Goal: Task Accomplishment & Management: Manage account settings

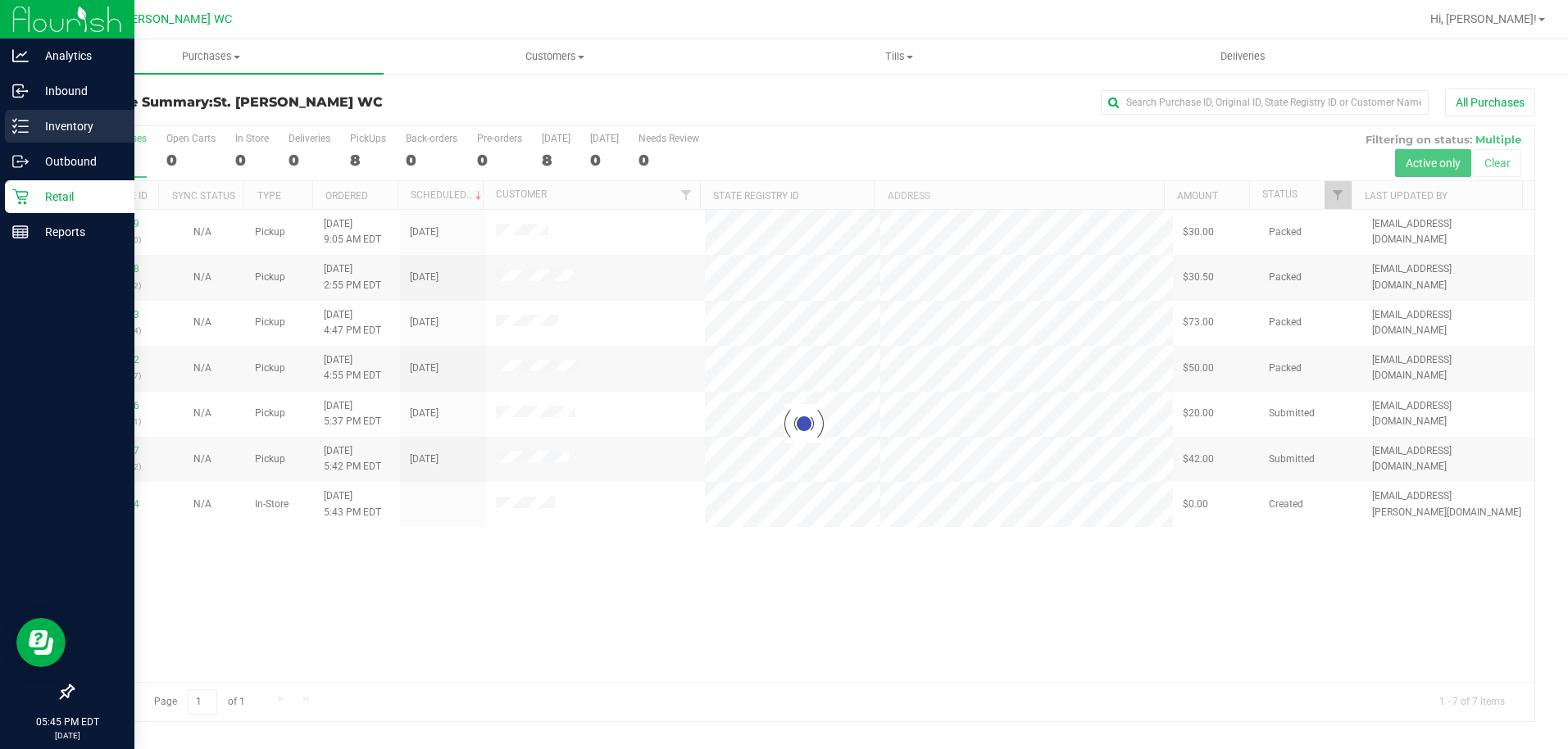
click at [14, 133] on icon at bounding box center [15, 131] width 3 height 3
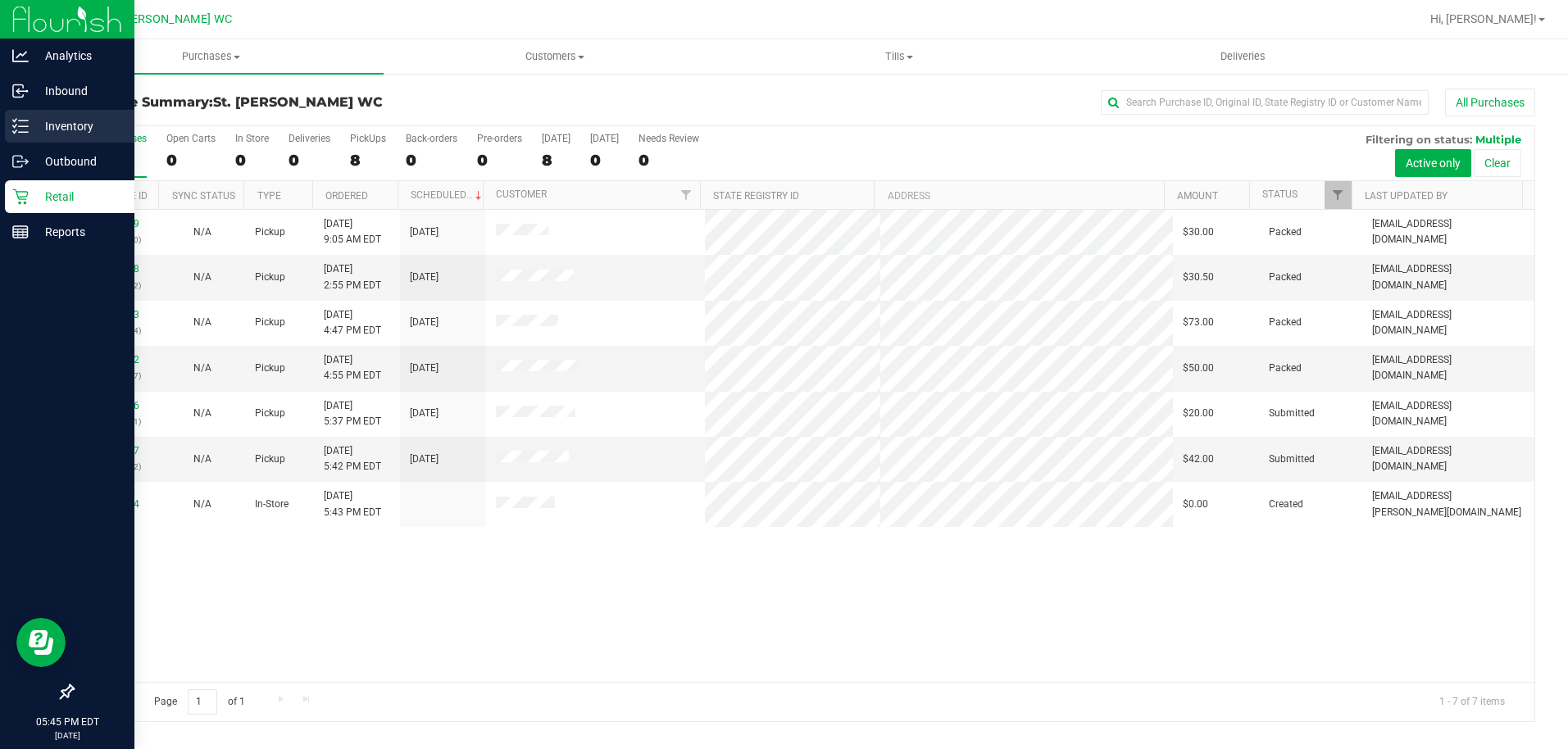
click at [24, 131] on icon at bounding box center [20, 126] width 16 height 16
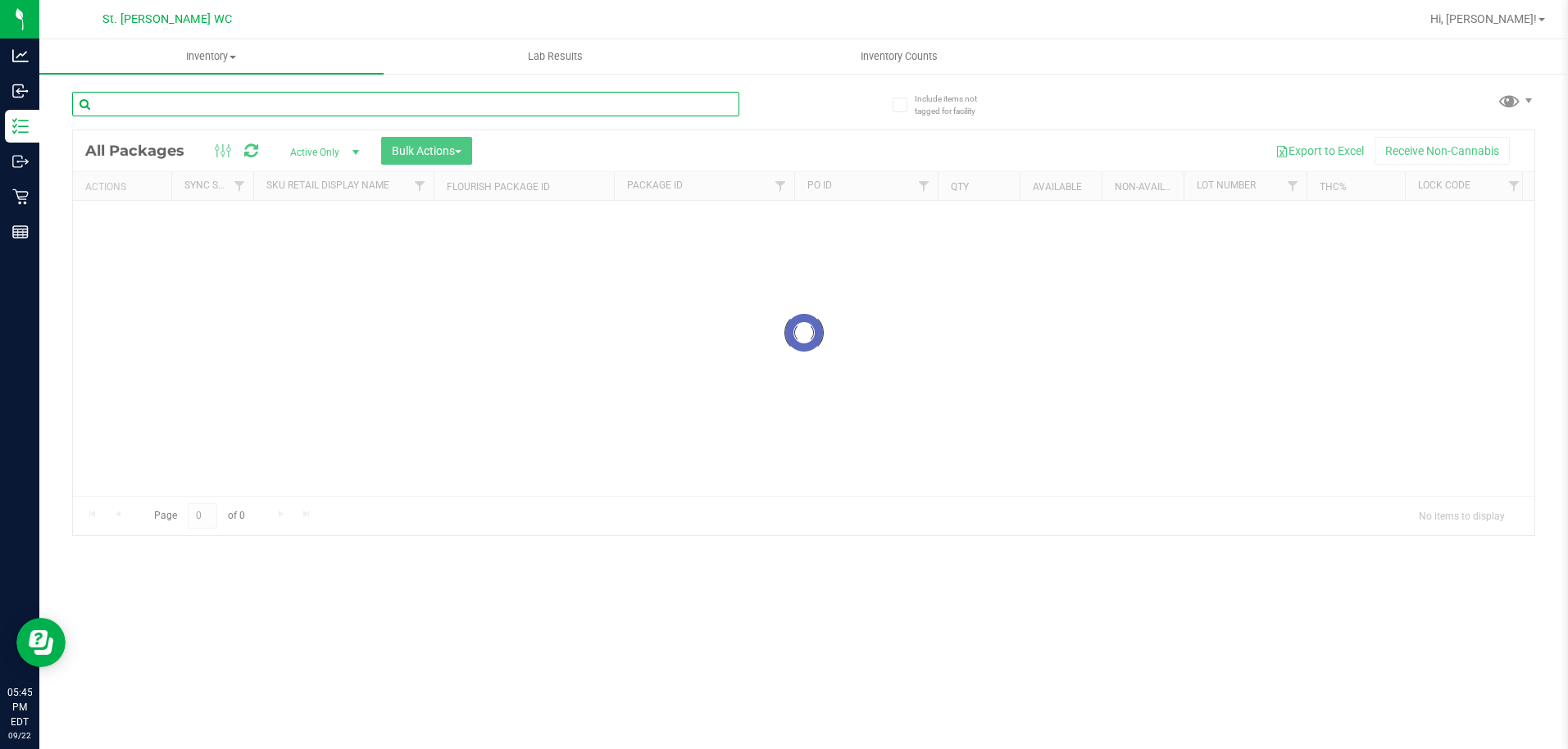
click at [135, 96] on input "text" at bounding box center [405, 104] width 667 height 25
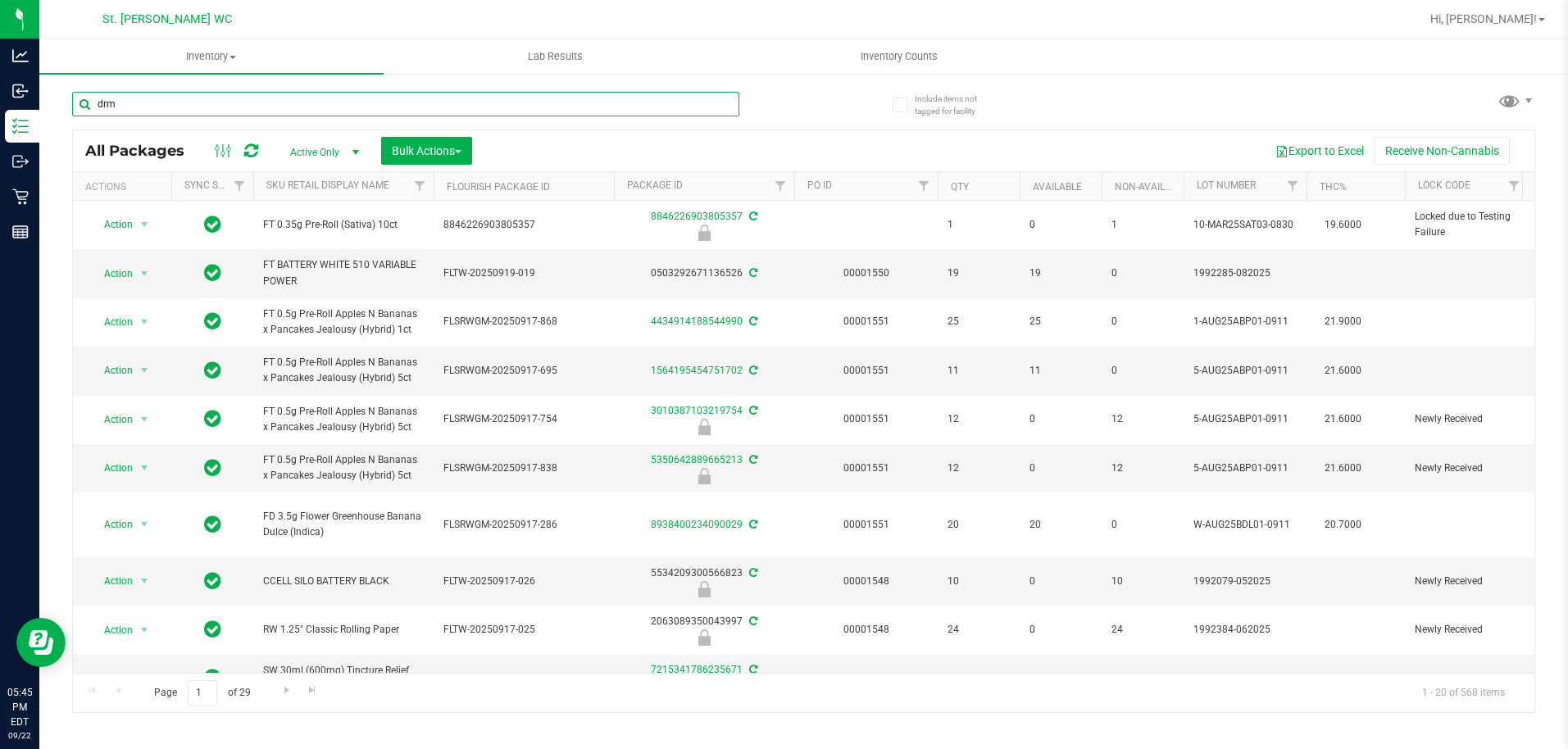
type input "drm"
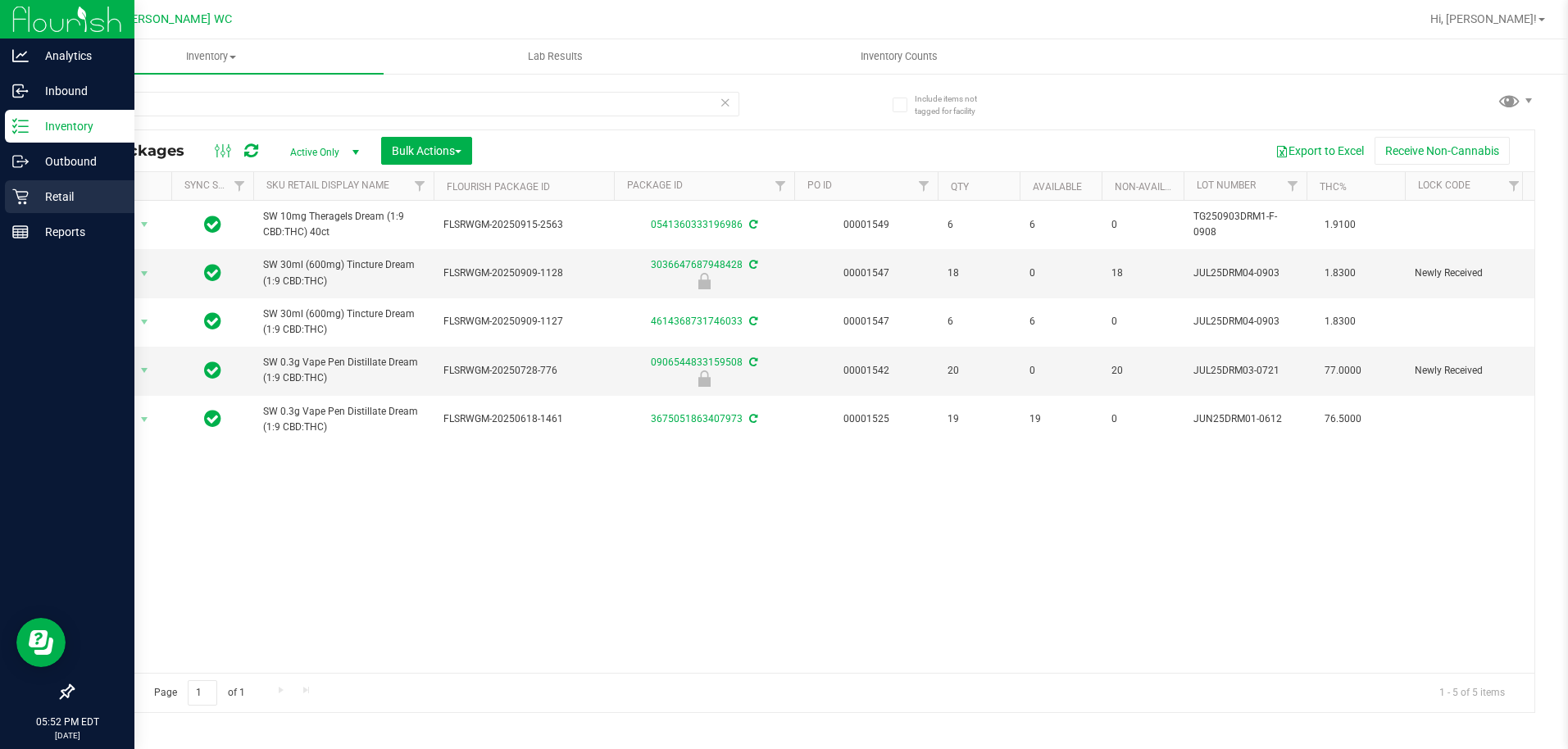
click at [15, 182] on div "Retail" at bounding box center [69, 197] width 129 height 33
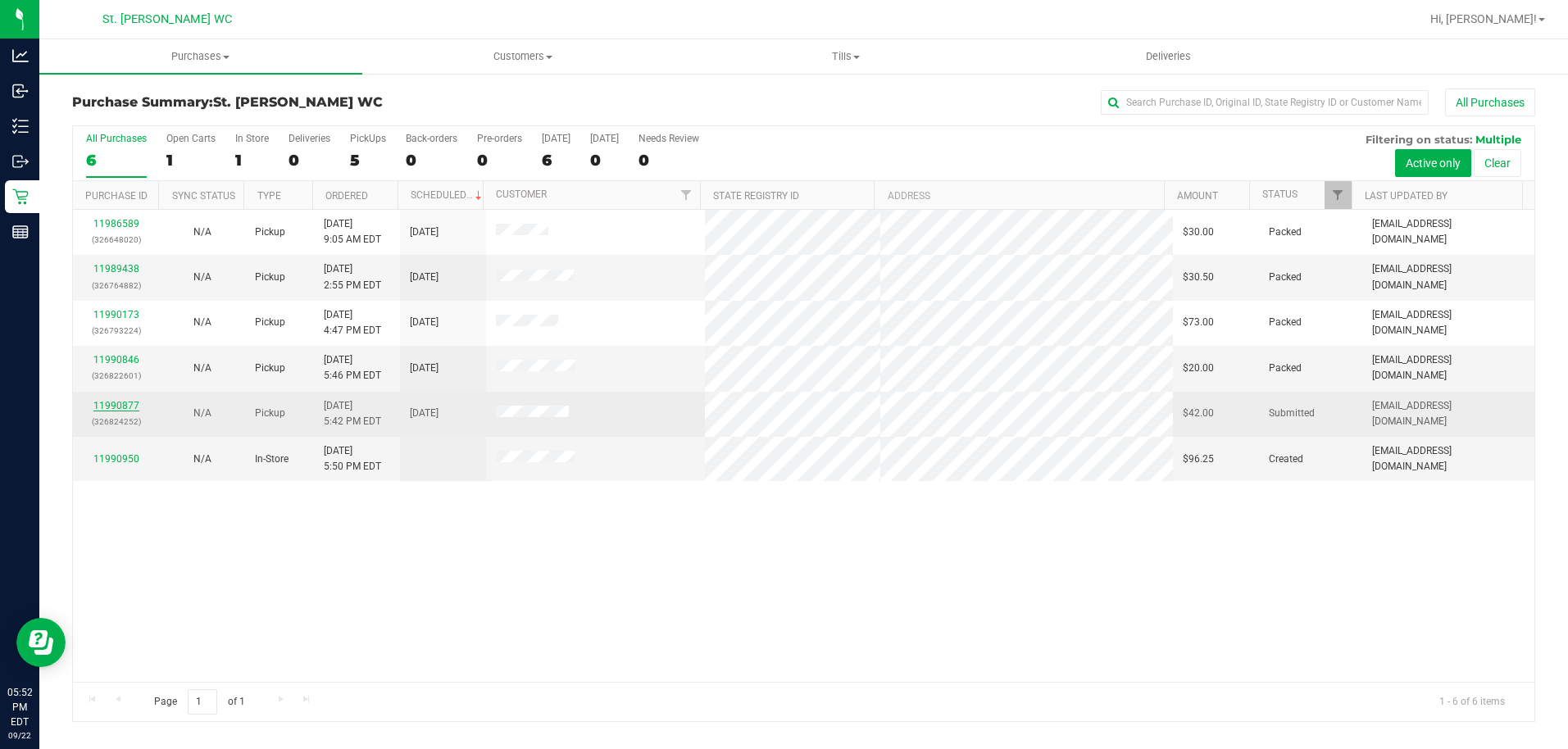
click at [130, 409] on link "11990877" at bounding box center [116, 405] width 46 height 11
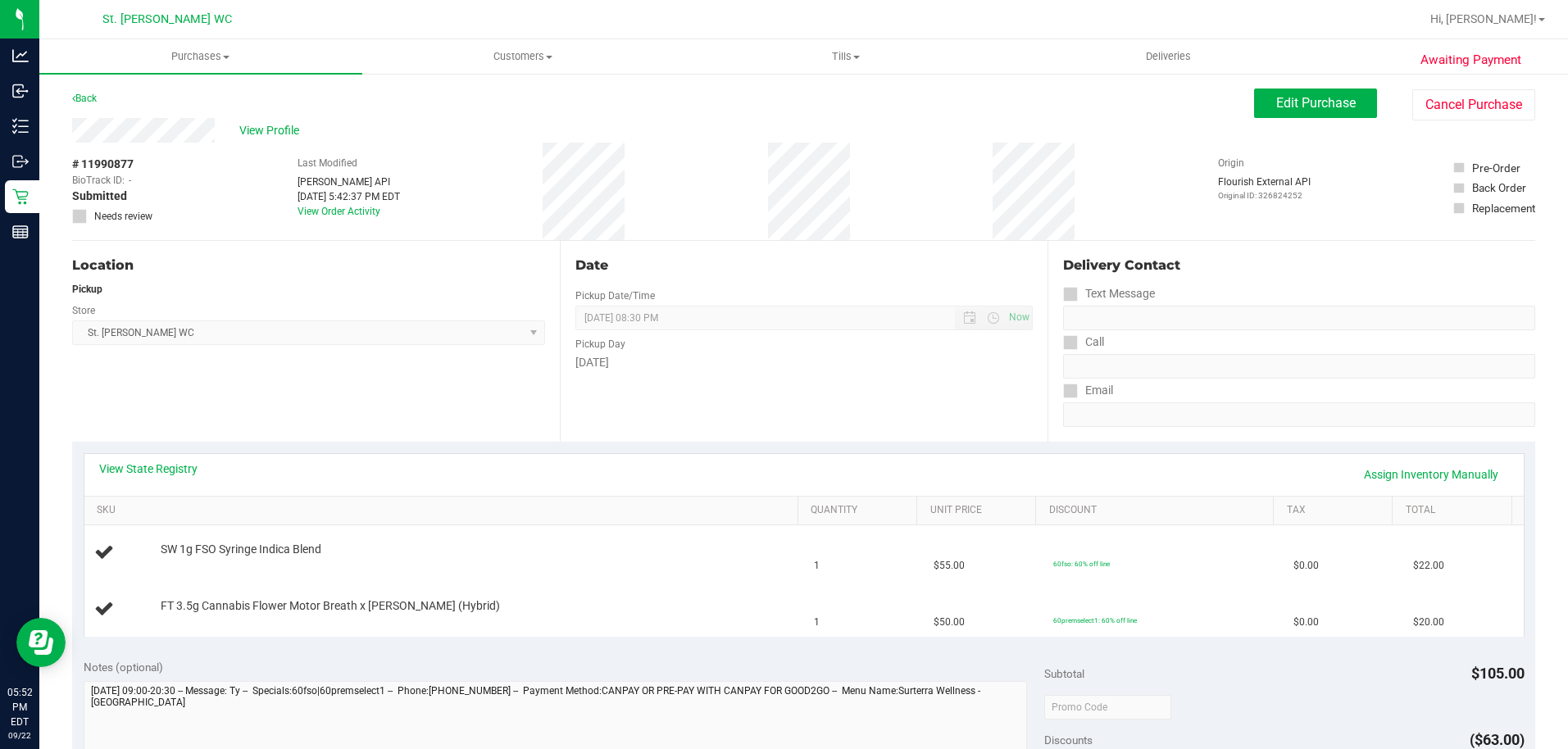
click at [459, 448] on div "View State Registry Assign Inventory Manually SKU Quantity Unit Price Discount …" at bounding box center [803, 544] width 1464 height 205
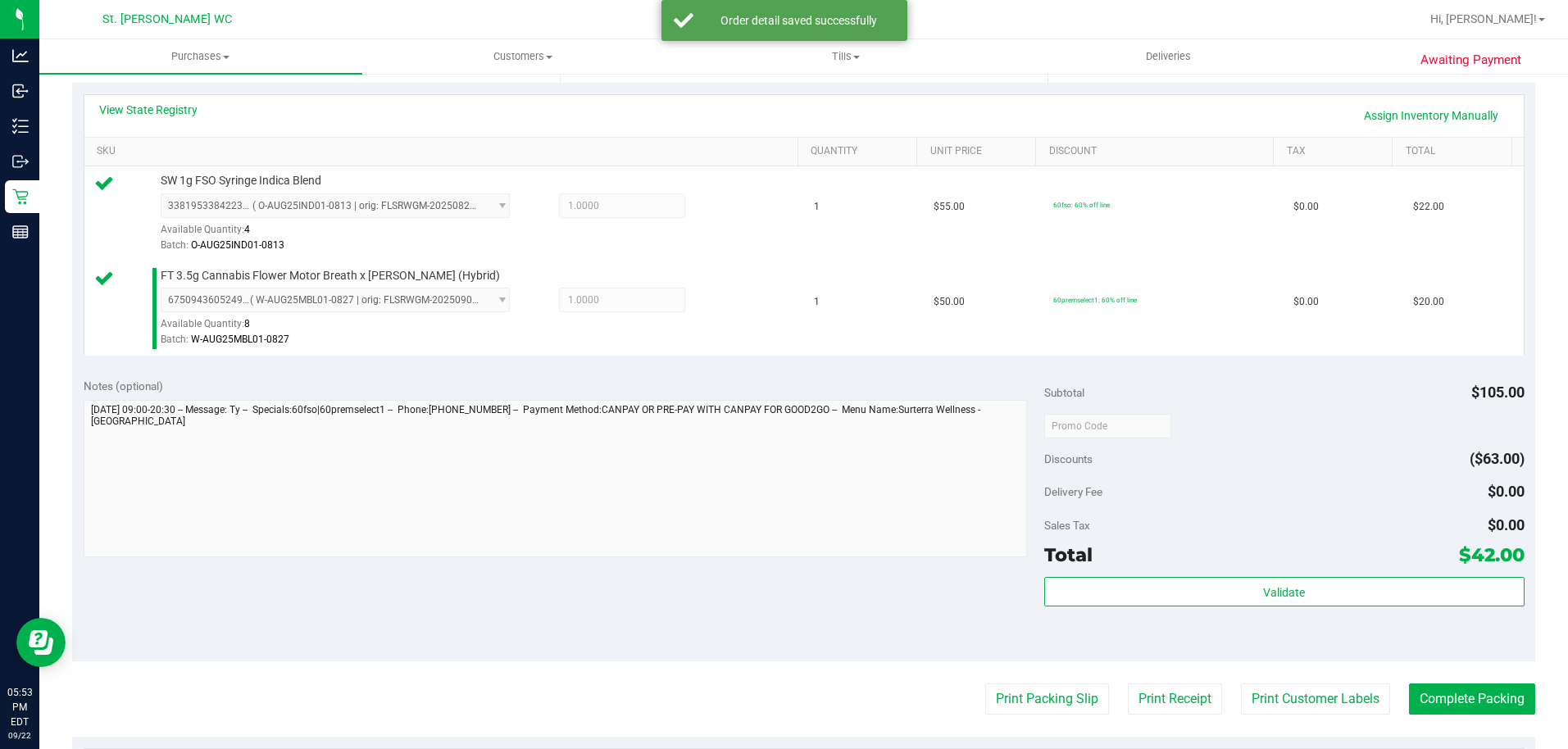
scroll to position [401, 0]
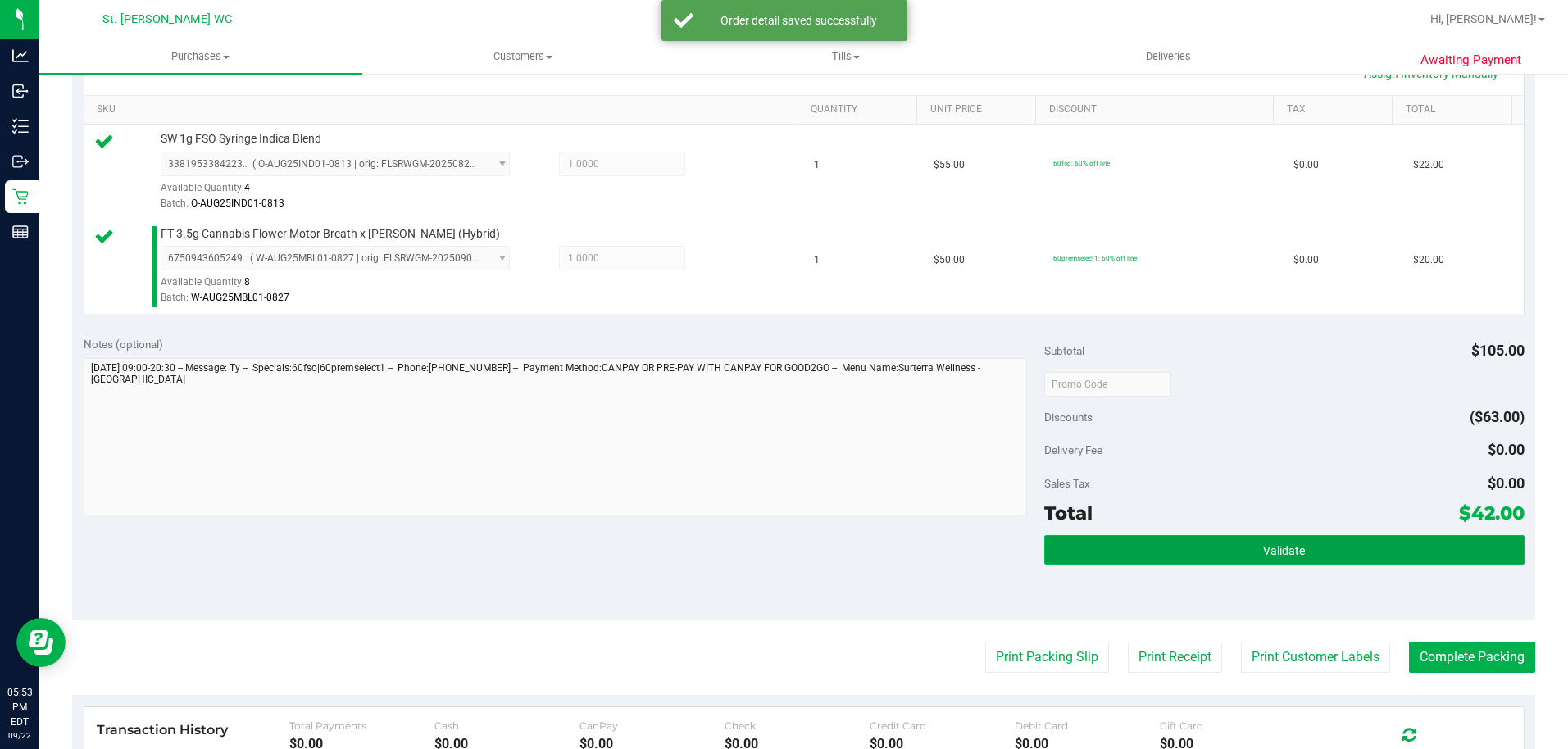
click at [1406, 559] on button "Validate" at bounding box center [1285, 550] width 480 height 29
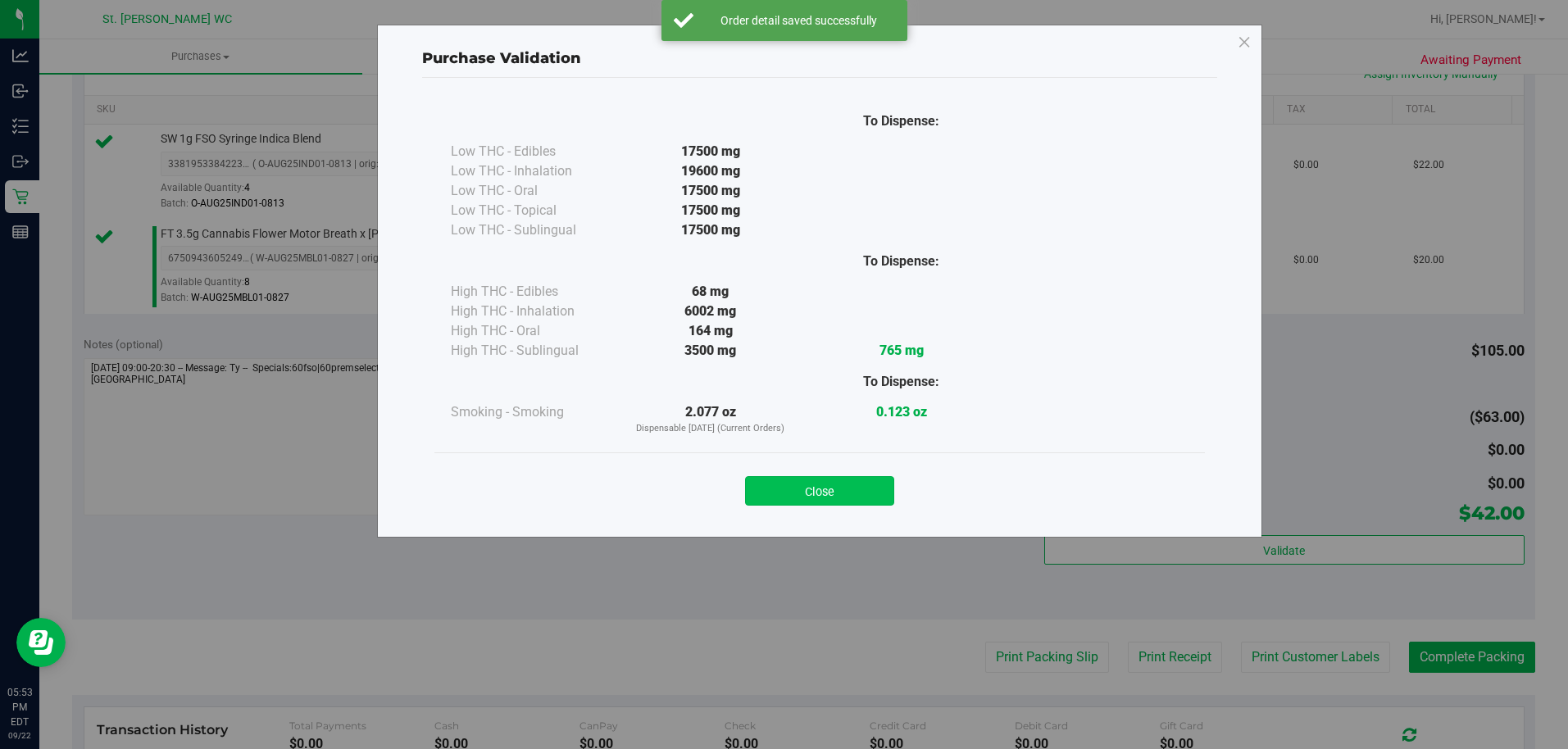
click at [858, 502] on button "Close" at bounding box center [820, 490] width 149 height 29
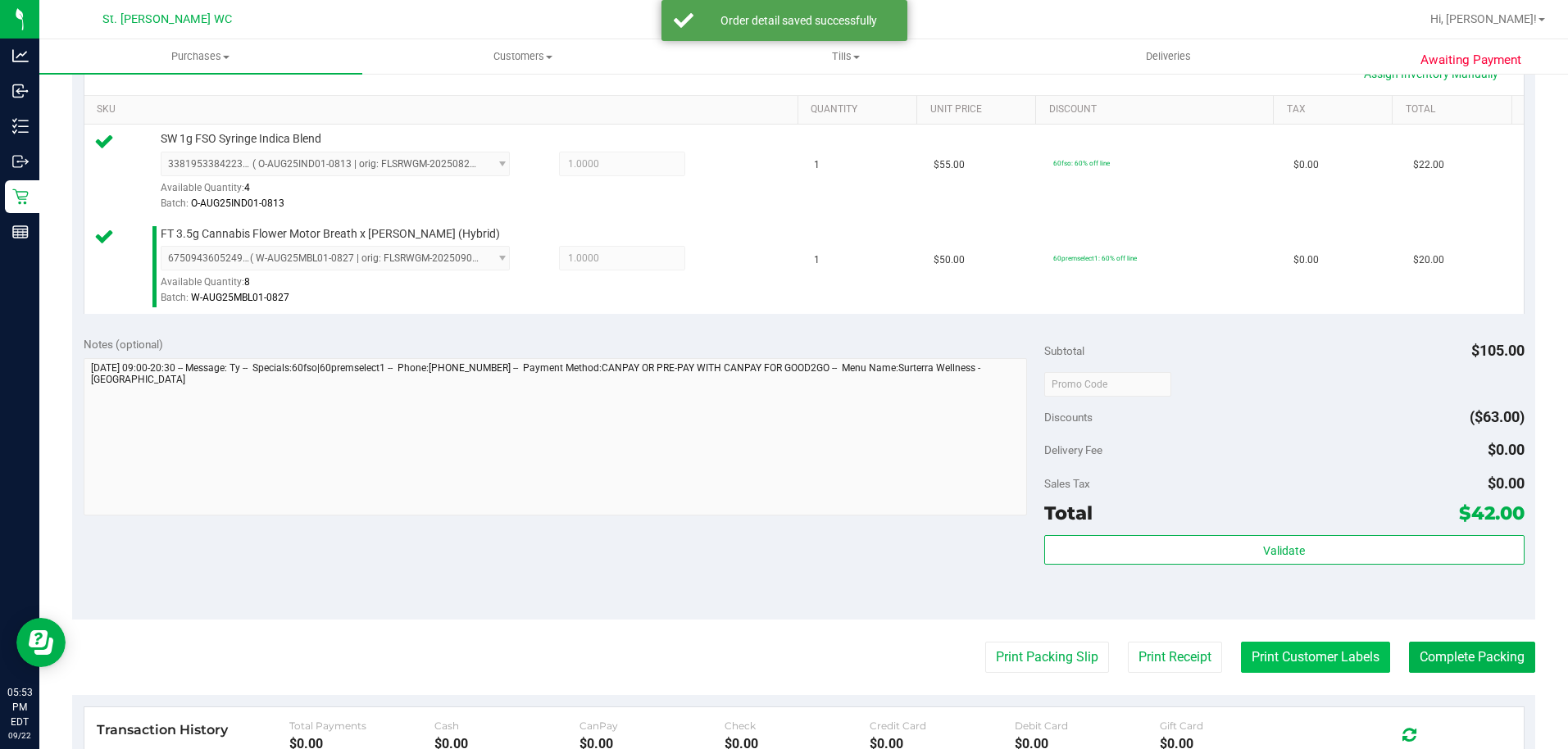
click at [1296, 655] on button "Print Customer Labels" at bounding box center [1315, 657] width 149 height 31
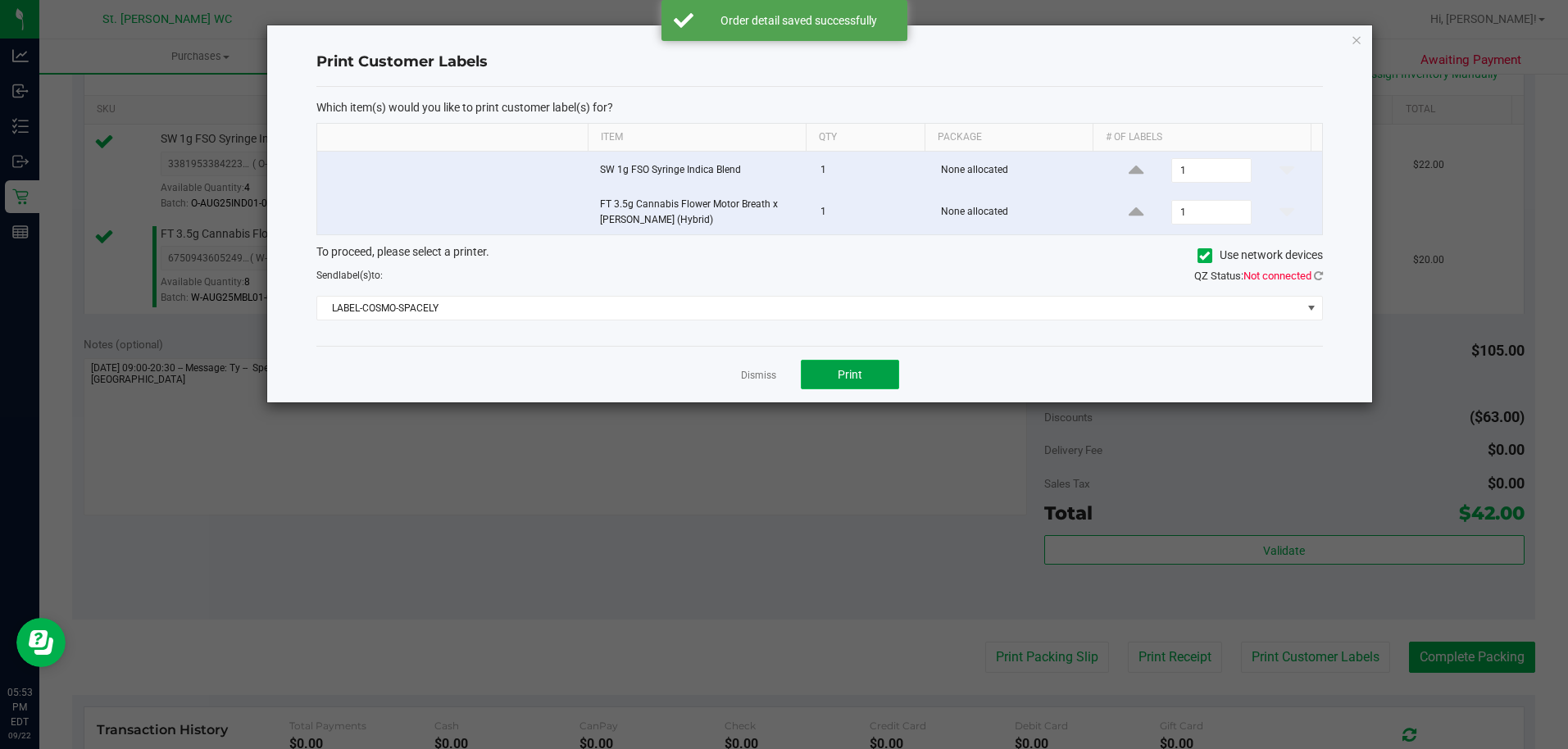
click at [838, 382] on button "Print" at bounding box center [850, 374] width 98 height 29
click at [1357, 39] on icon "button" at bounding box center [1356, 39] width 11 height 20
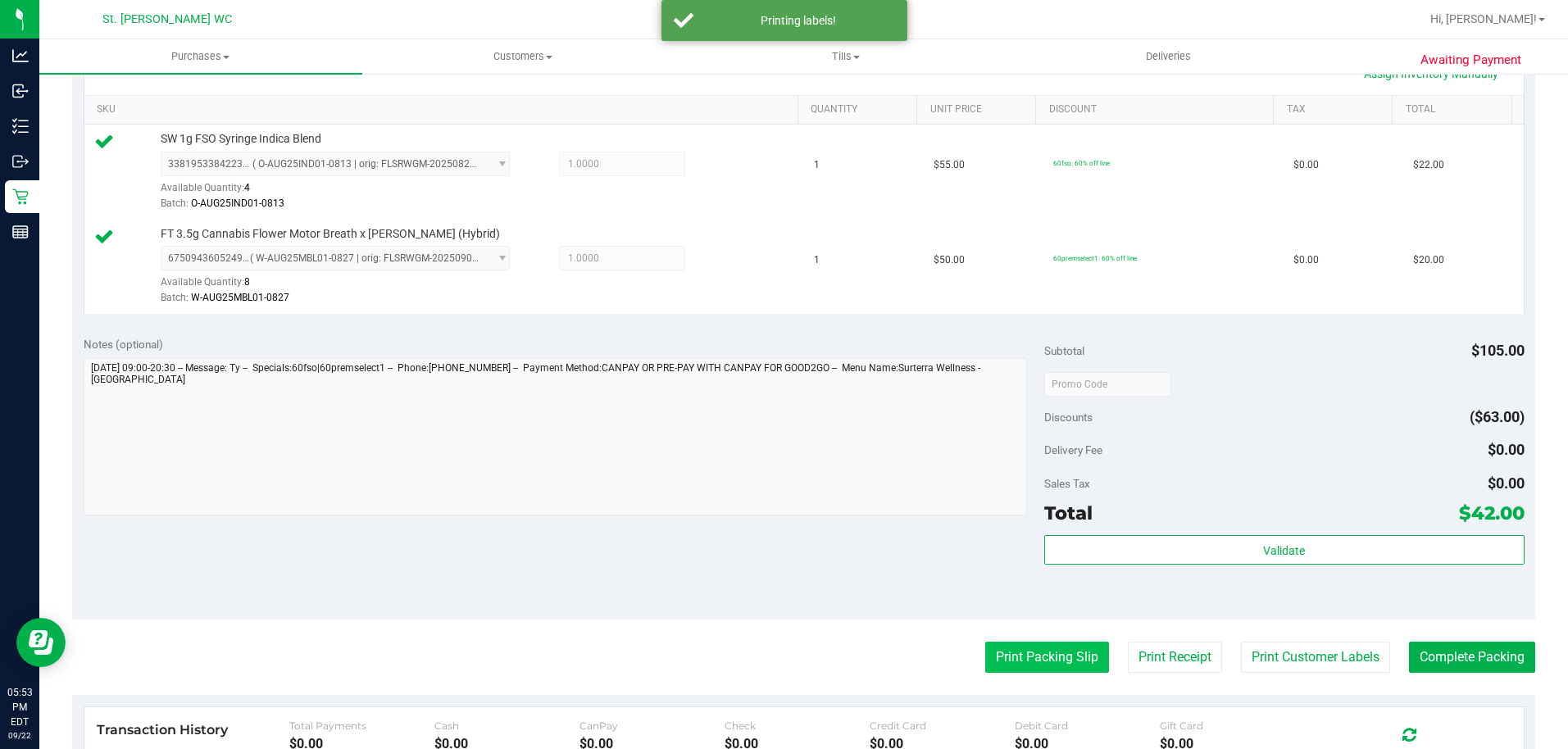
click at [1017, 668] on button "Print Packing Slip" at bounding box center [1047, 657] width 124 height 31
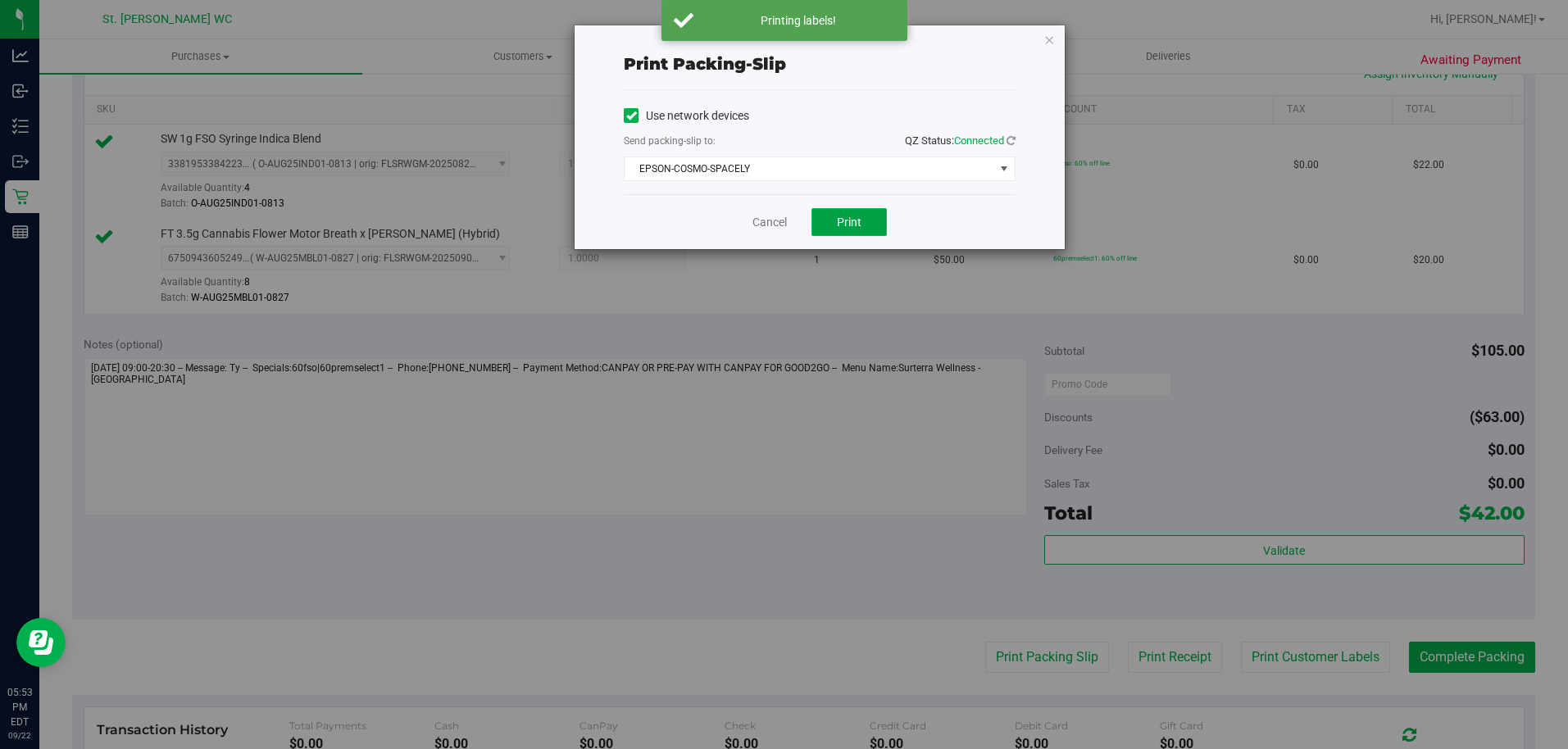
click at [867, 227] on button "Print" at bounding box center [850, 222] width 75 height 28
click at [1049, 41] on icon "button" at bounding box center [1049, 39] width 11 height 20
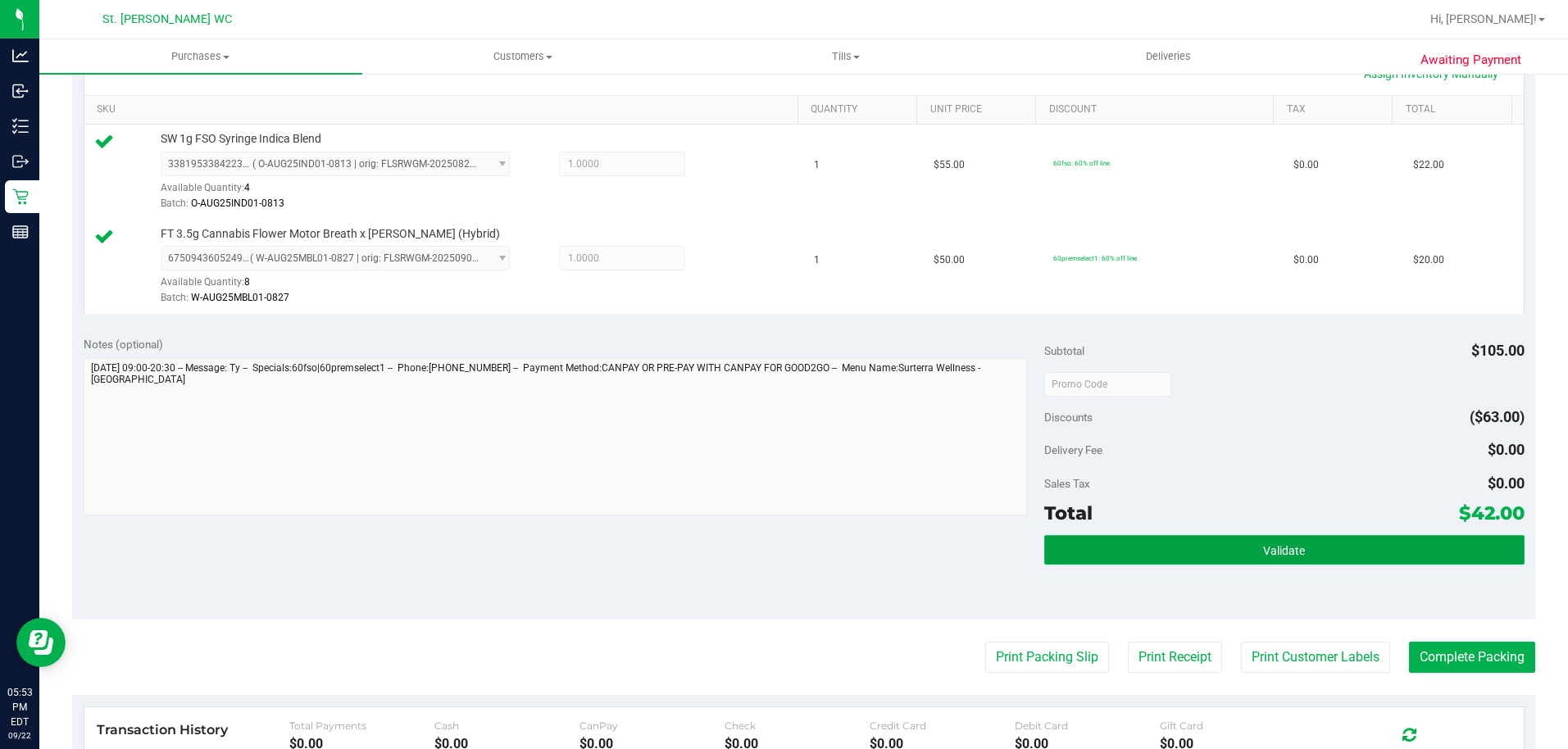
click at [1286, 556] on span "Validate" at bounding box center [1284, 550] width 42 height 13
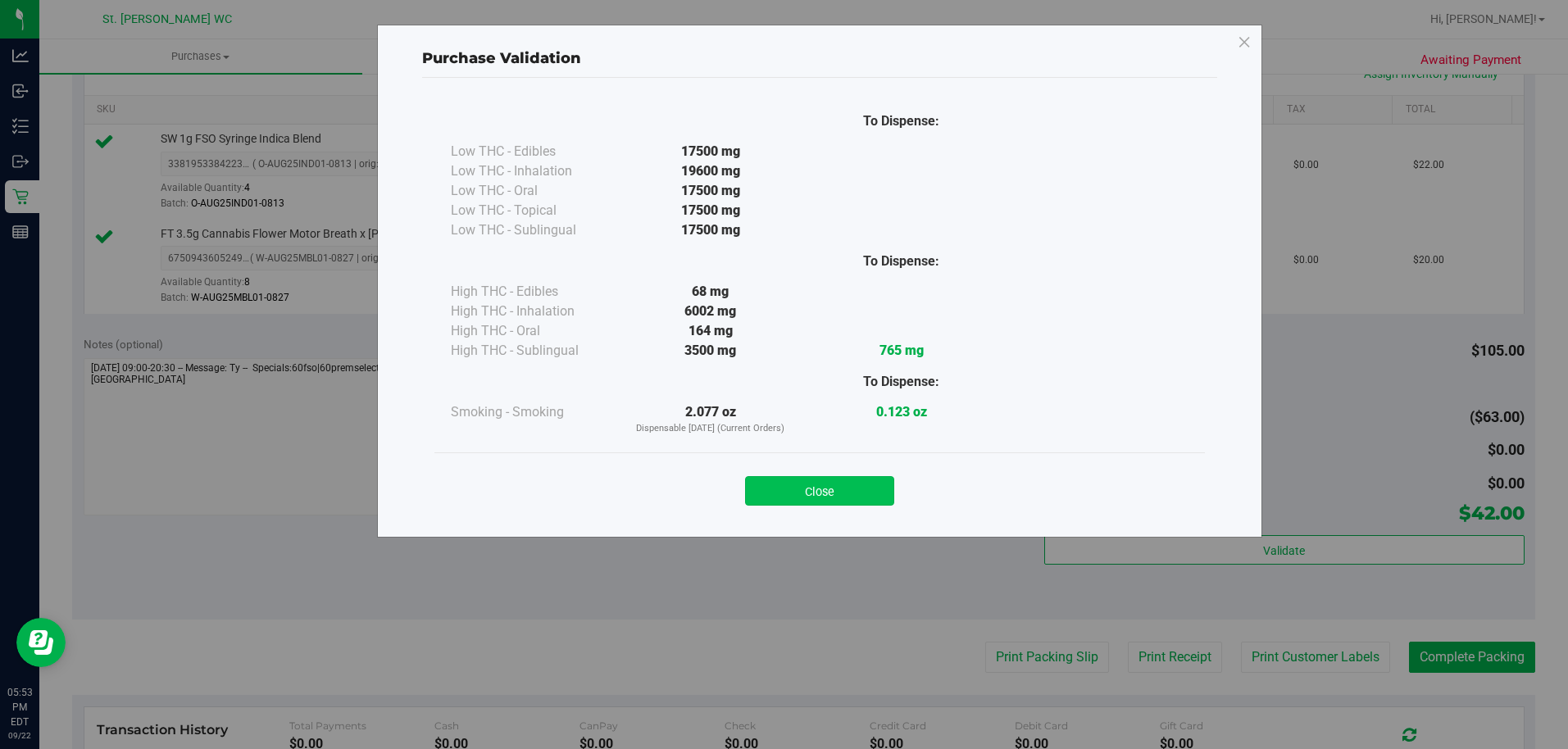
click at [846, 495] on button "Close" at bounding box center [820, 490] width 149 height 29
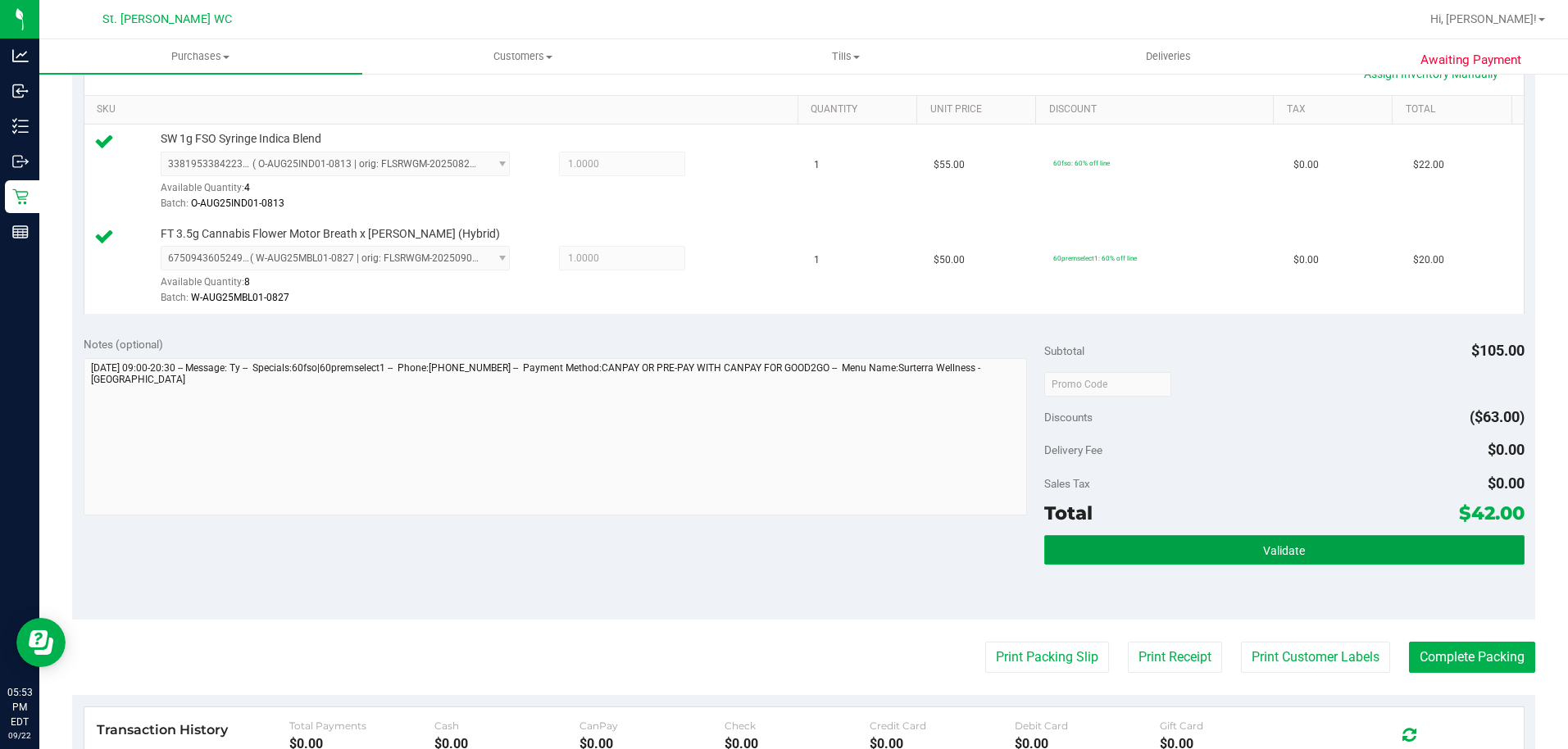
click at [1435, 563] on button "Validate" at bounding box center [1285, 550] width 480 height 29
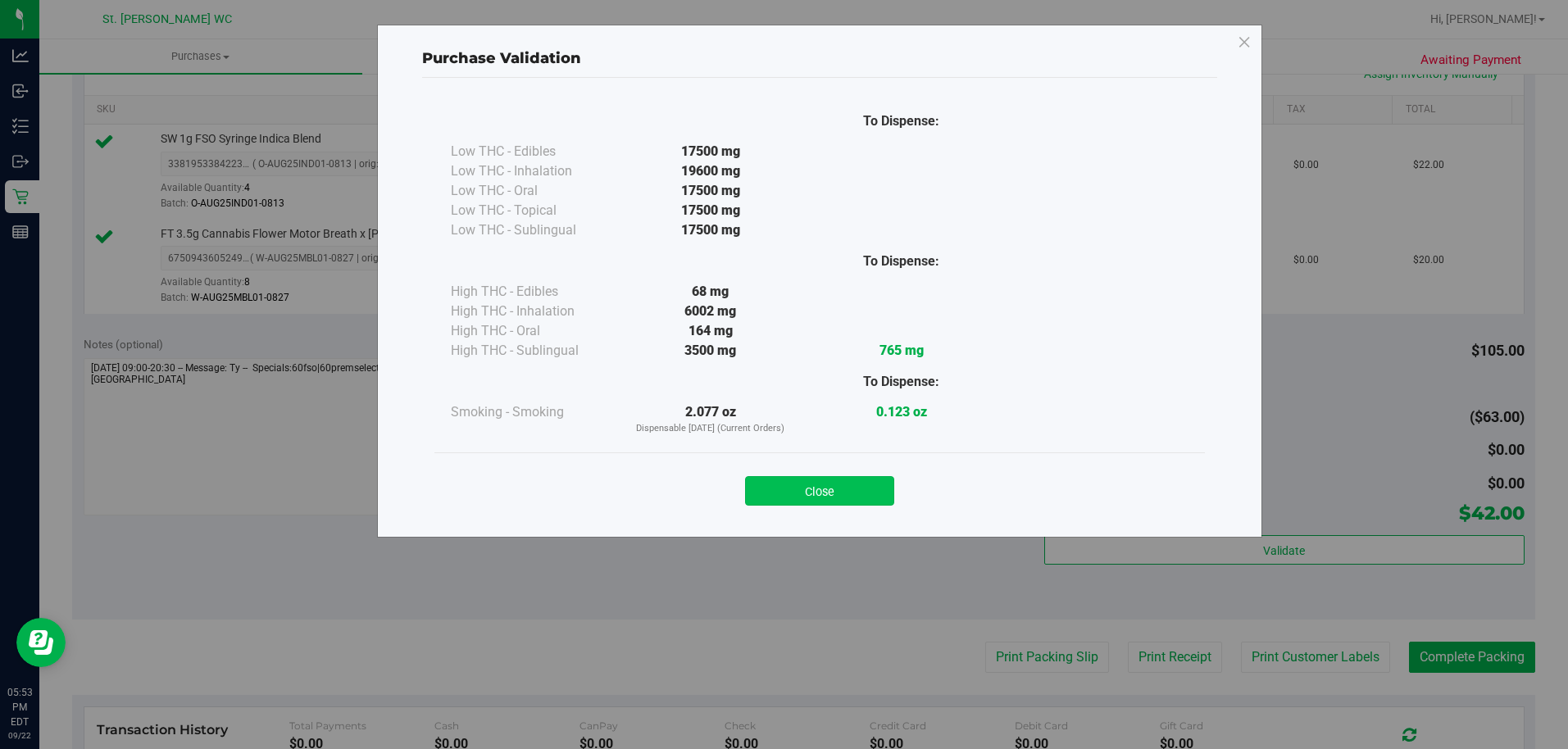
click at [842, 482] on button "Close" at bounding box center [820, 490] width 149 height 29
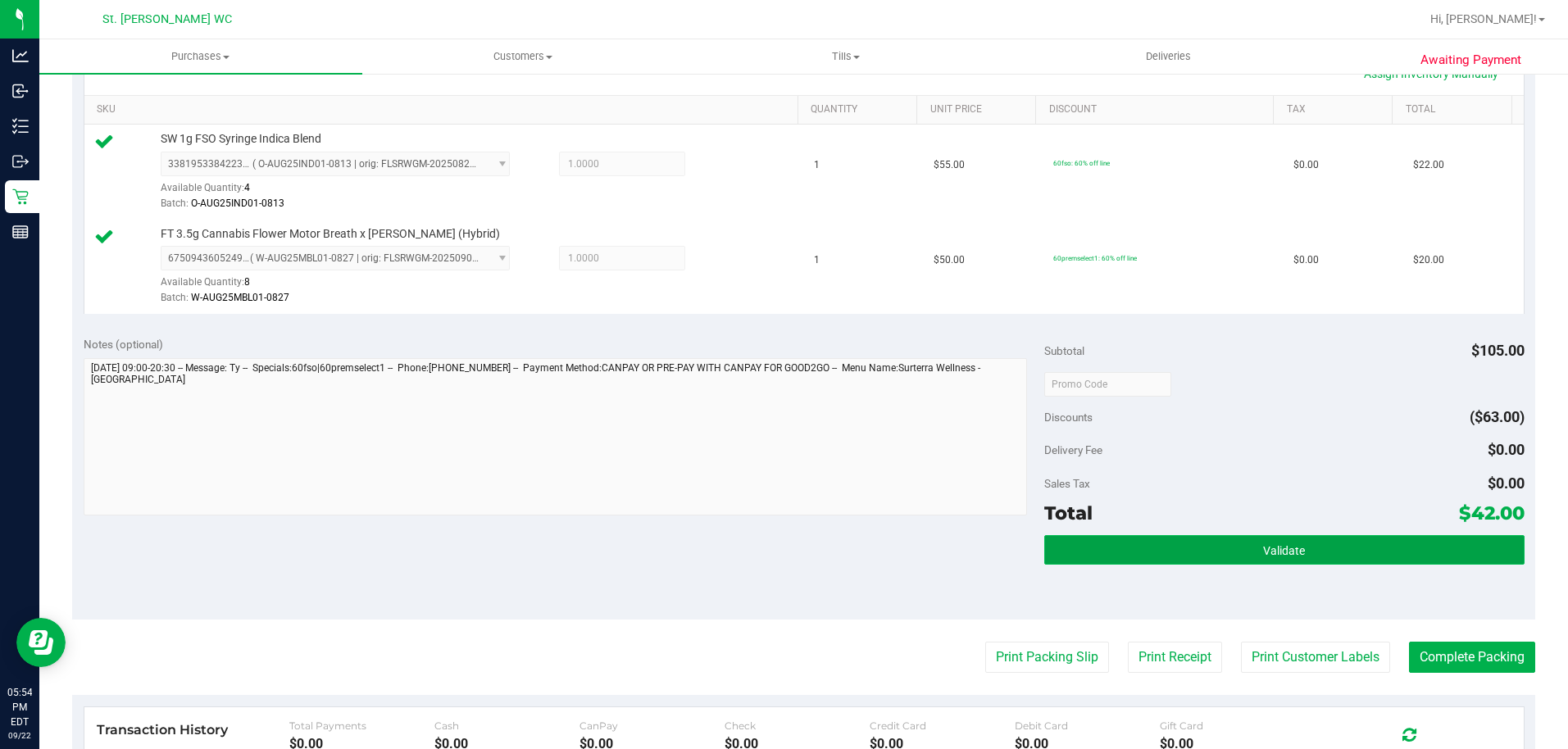
click at [1454, 552] on button "Validate" at bounding box center [1285, 550] width 480 height 29
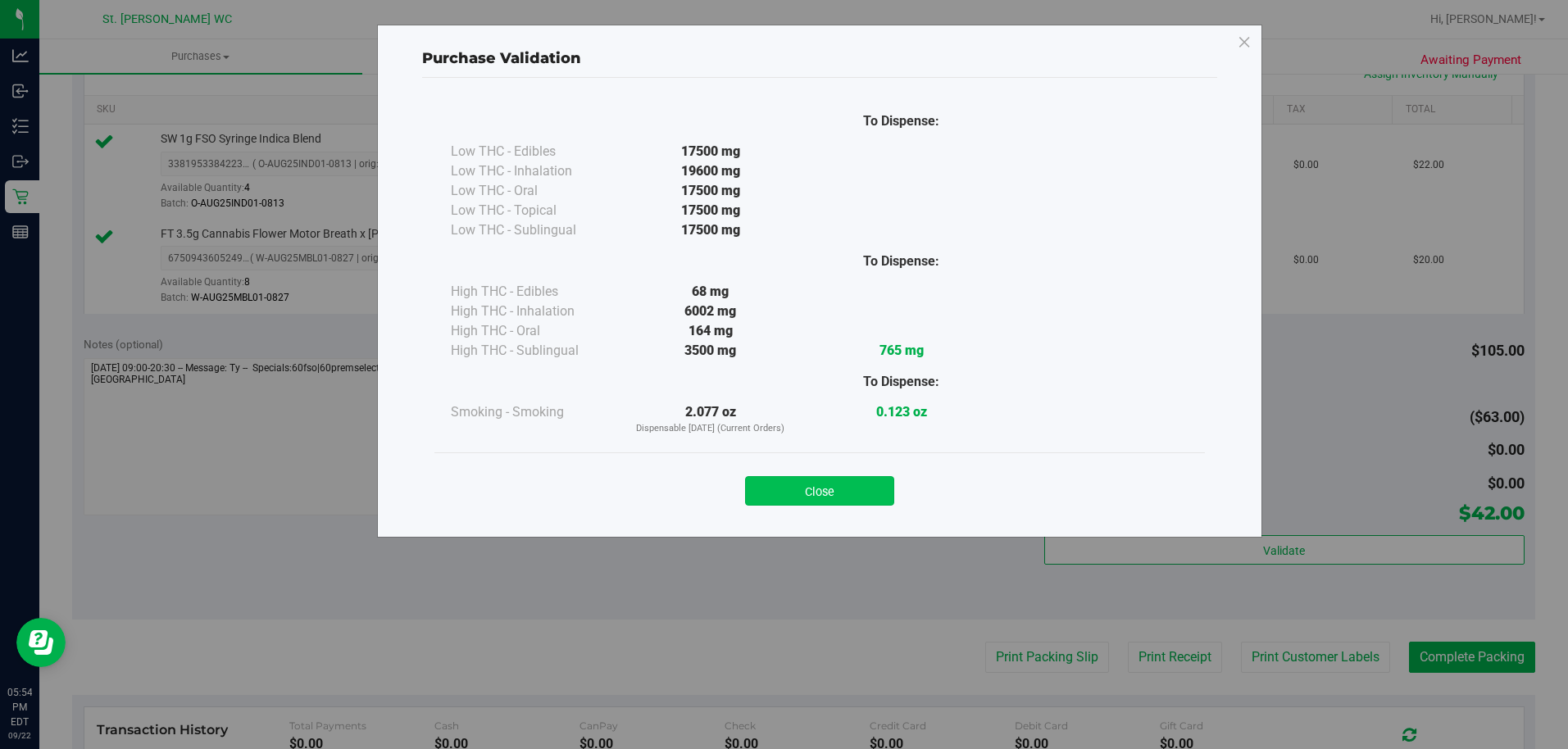
click at [837, 479] on button "Close" at bounding box center [820, 490] width 149 height 29
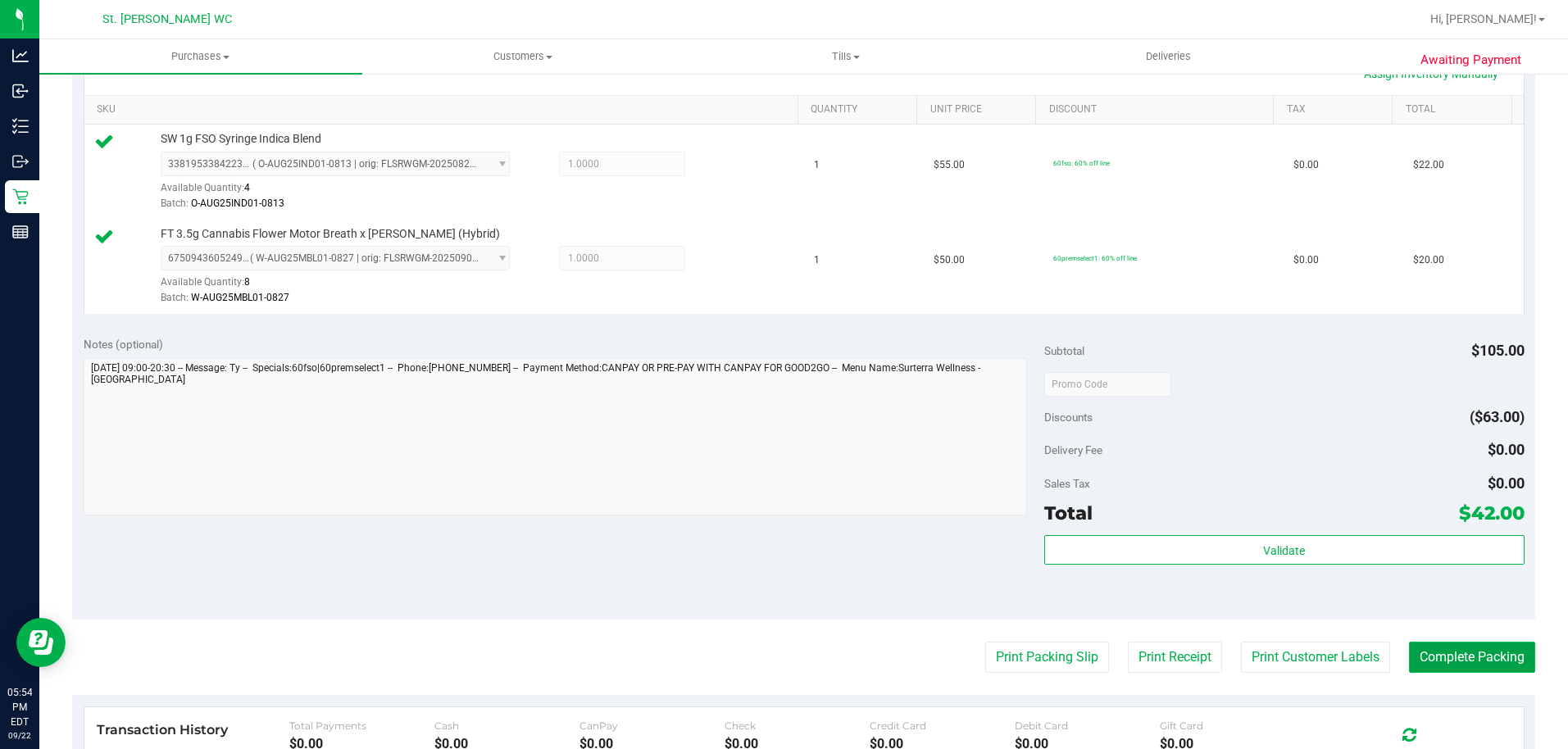
click at [1501, 658] on button "Complete Packing" at bounding box center [1472, 657] width 126 height 31
